Goal: Task Accomplishment & Management: Complete application form

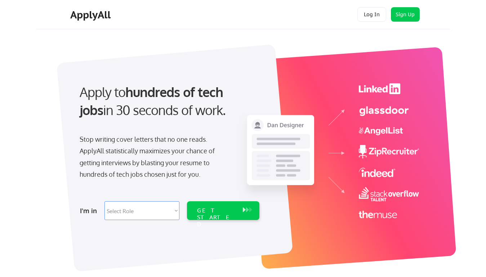
click at [243, 138] on div "Apply to hundreds of tech jobs in 30 seconds of work. Stop writing cover letter…" at bounding box center [168, 149] width 201 height 147
click at [245, 154] on div "Apply to hundreds of tech jobs in 30 seconds of work. Stop writing cover letter…" at bounding box center [168, 149] width 201 height 147
click at [169, 149] on div "Stop writing cover letters that no one reads. ApplyAll statistically maximizes …" at bounding box center [154, 156] width 148 height 47
click at [168, 107] on div "Apply to hundreds of tech jobs in 30 seconds of work." at bounding box center [168, 101] width 177 height 36
click at [153, 158] on div "Stop writing cover letters that no one reads. ApplyAll statistically maximizes …" at bounding box center [154, 156] width 148 height 47
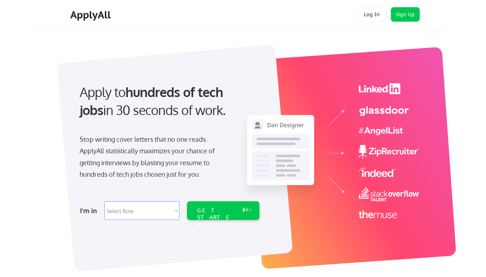
click at [169, 210] on select "Select Role Software Engineering Product Management Customer Success Sales UI/U…" at bounding box center [141, 210] width 75 height 19
click at [90, 210] on div "I'm in" at bounding box center [90, 211] width 20 height 12
click at [142, 210] on select "Select Role Software Engineering Product Management Customer Success Sales UI/U…" at bounding box center [141, 210] width 75 height 19
click at [223, 210] on div "GET STARTED" at bounding box center [216, 217] width 39 height 21
click at [216, 210] on div "GET STARTED" at bounding box center [216, 217] width 39 height 21
